Goal: Information Seeking & Learning: Learn about a topic

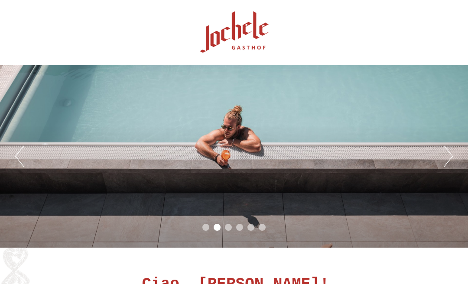
click at [449, 162] on button "Next" at bounding box center [447, 156] width 9 height 22
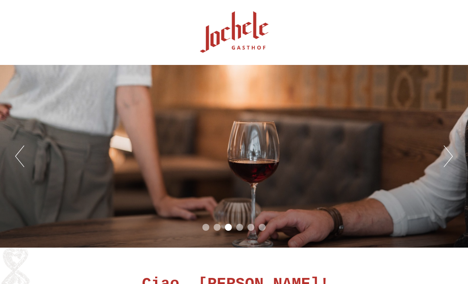
click at [452, 159] on button "Next" at bounding box center [447, 156] width 9 height 22
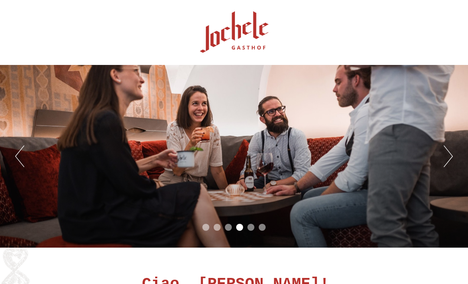
click at [444, 167] on button "Next" at bounding box center [447, 156] width 9 height 22
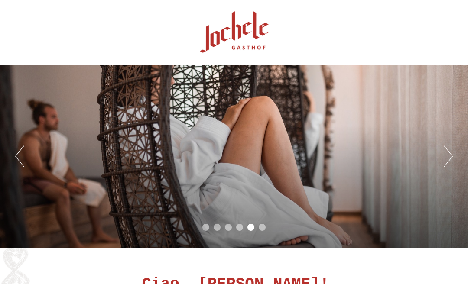
click at [448, 158] on button "Next" at bounding box center [447, 156] width 9 height 22
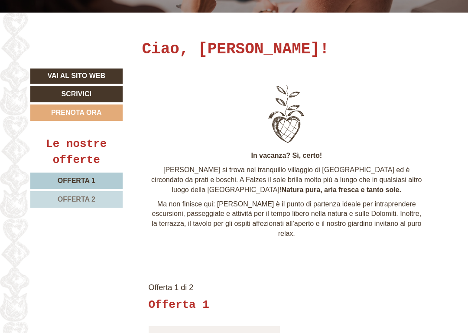
click at [74, 180] on span "Offerta 1" at bounding box center [77, 180] width 38 height 7
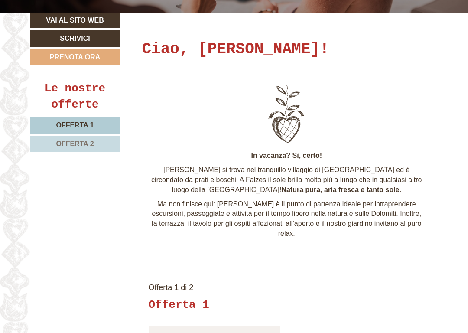
scroll to position [501, 0]
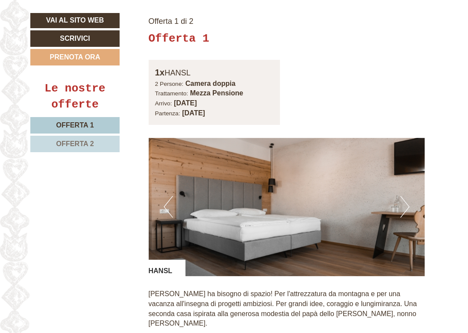
click at [406, 207] on button "Next" at bounding box center [404, 207] width 9 height 22
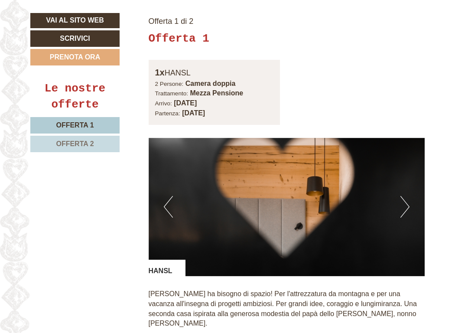
click at [406, 210] on button "Next" at bounding box center [404, 207] width 9 height 22
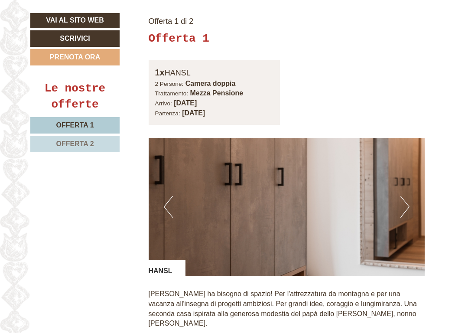
click at [409, 212] on button "Next" at bounding box center [404, 207] width 9 height 22
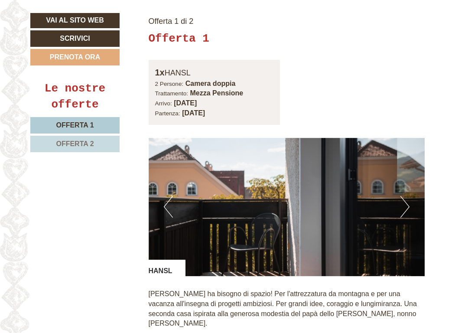
click at [407, 216] on button "Next" at bounding box center [404, 207] width 9 height 22
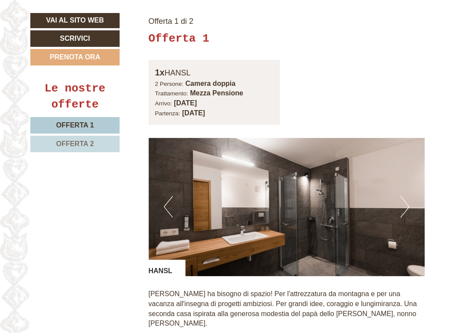
click at [407, 216] on button "Next" at bounding box center [404, 207] width 9 height 22
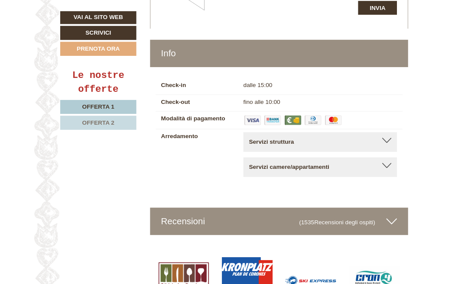
scroll to position [2279, 0]
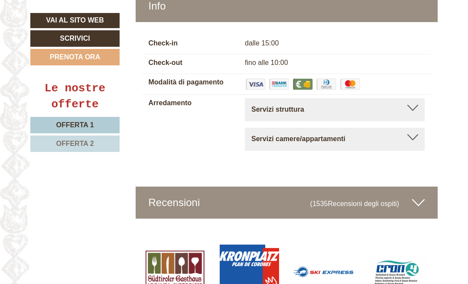
click at [64, 142] on span "Offerta 2" at bounding box center [75, 143] width 38 height 7
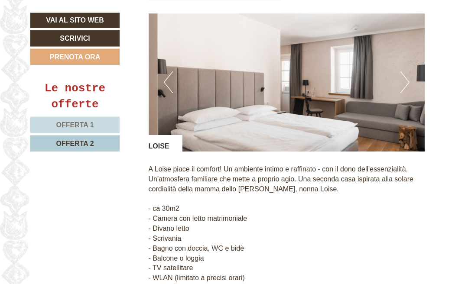
scroll to position [625, 0]
click at [411, 84] on img at bounding box center [287, 82] width 276 height 138
click at [405, 85] on button "Next" at bounding box center [404, 82] width 9 height 22
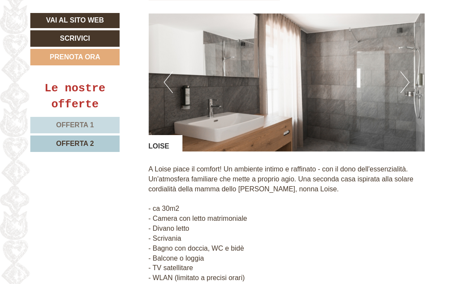
click at [405, 89] on button "Next" at bounding box center [404, 82] width 9 height 22
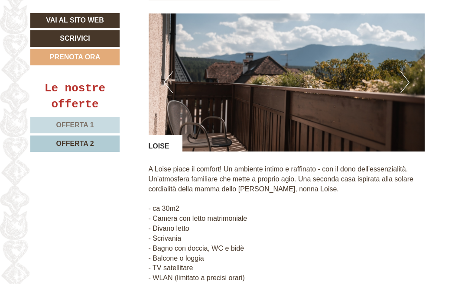
click at [402, 88] on button "Next" at bounding box center [404, 82] width 9 height 22
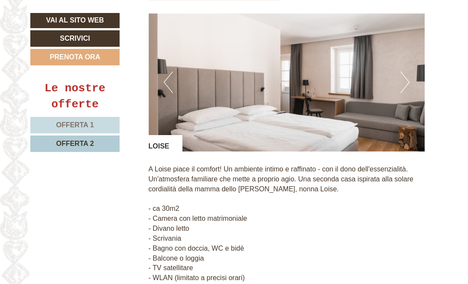
click at [173, 84] on img at bounding box center [287, 82] width 276 height 138
click at [163, 84] on img at bounding box center [287, 82] width 276 height 138
click at [165, 90] on button "Previous" at bounding box center [168, 82] width 9 height 22
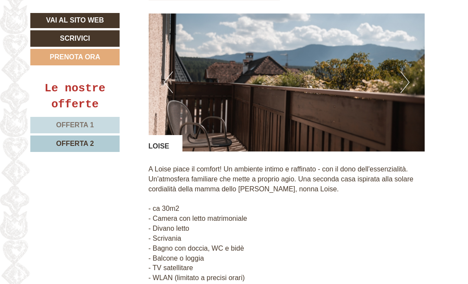
click at [403, 87] on button "Next" at bounding box center [404, 82] width 9 height 22
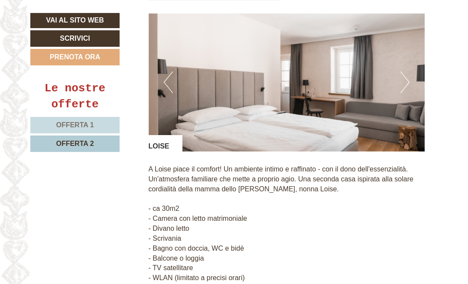
click at [401, 85] on button "Next" at bounding box center [404, 82] width 9 height 22
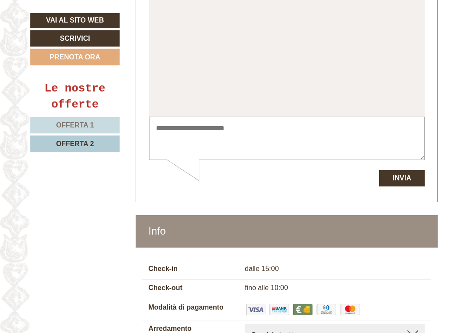
scroll to position [2044, 0]
